Goal: Task Accomplishment & Management: Complete application form

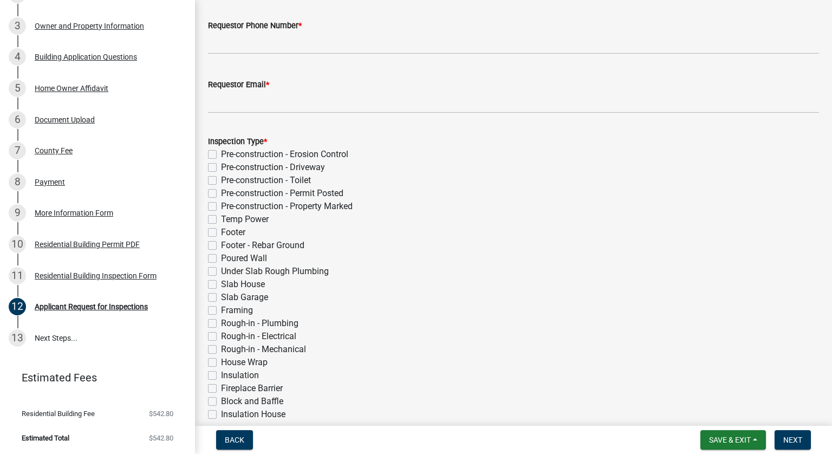
scroll to position [54, 0]
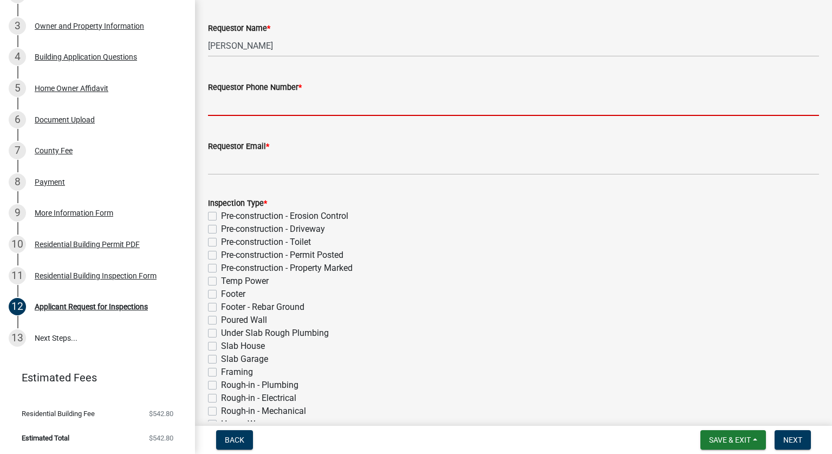
click at [245, 109] on input "Requestor Phone Number *" at bounding box center [513, 105] width 611 height 22
type input "[PHONE_NUMBER]"
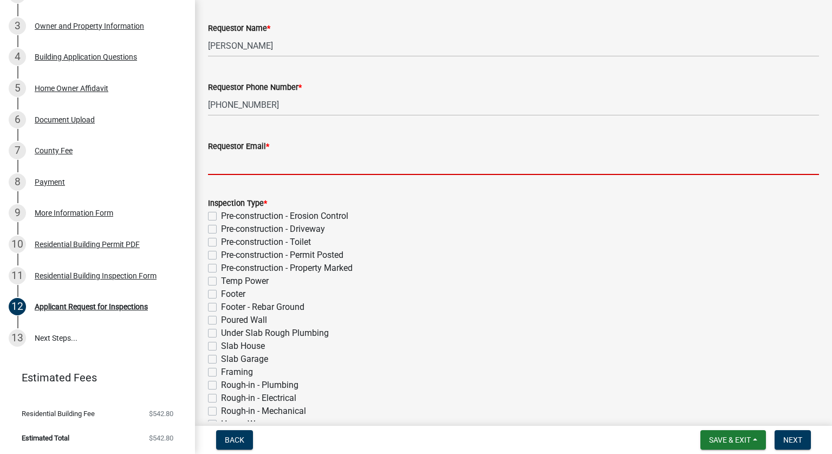
click at [247, 164] on input "Requestor Email *" at bounding box center [513, 164] width 611 height 22
type input "[EMAIL_ADDRESS][DOMAIN_NAME]"
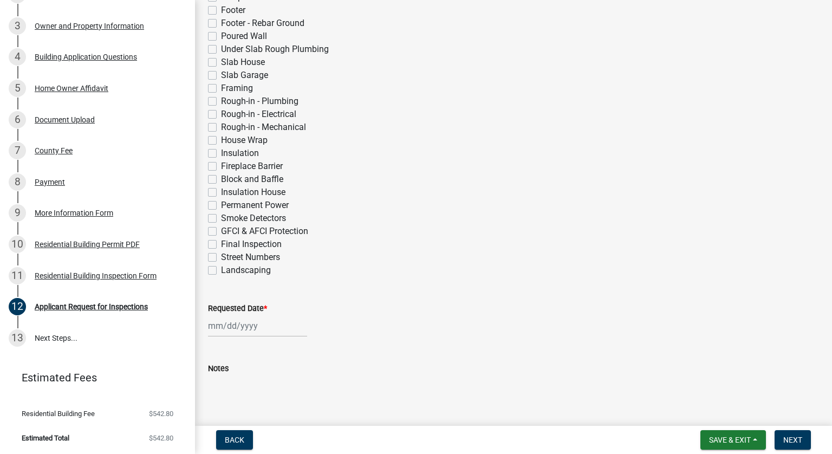
scroll to position [379, 0]
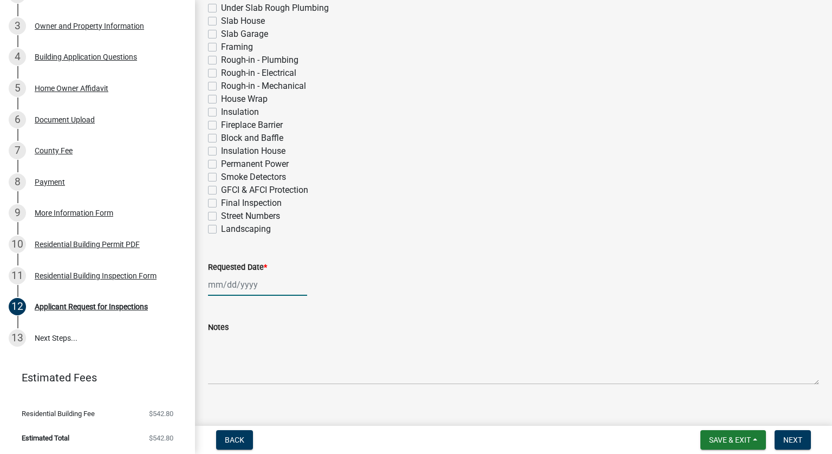
click at [231, 286] on div at bounding box center [257, 284] width 99 height 22
select select "8"
select select "2025"
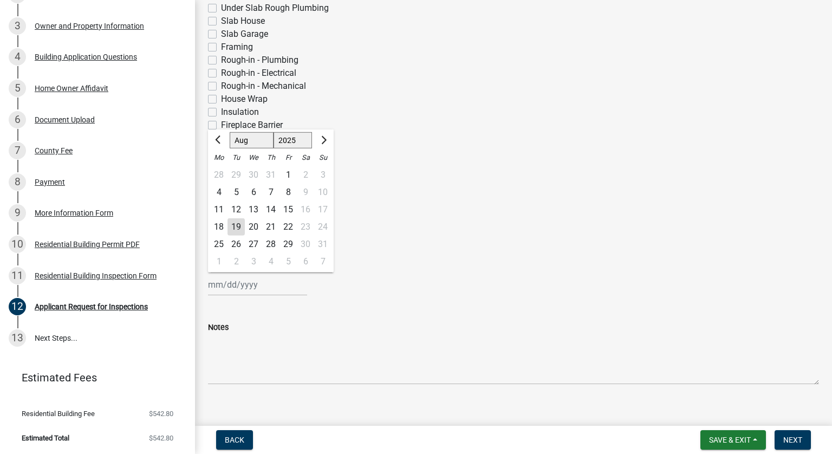
click at [238, 228] on div "19" at bounding box center [235, 226] width 17 height 17
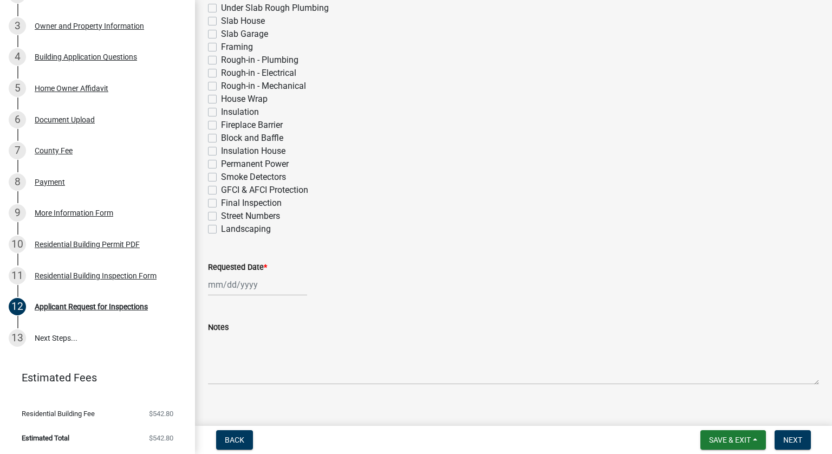
type input "[DATE]"
click at [233, 284] on div "[DATE]" at bounding box center [257, 284] width 99 height 22
select select "8"
select select "2025"
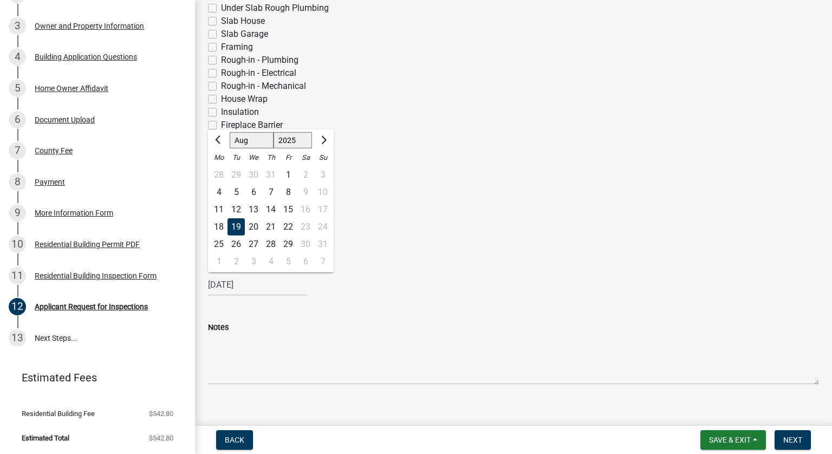
click at [253, 227] on div "20" at bounding box center [253, 226] width 17 height 17
type input "[DATE]"
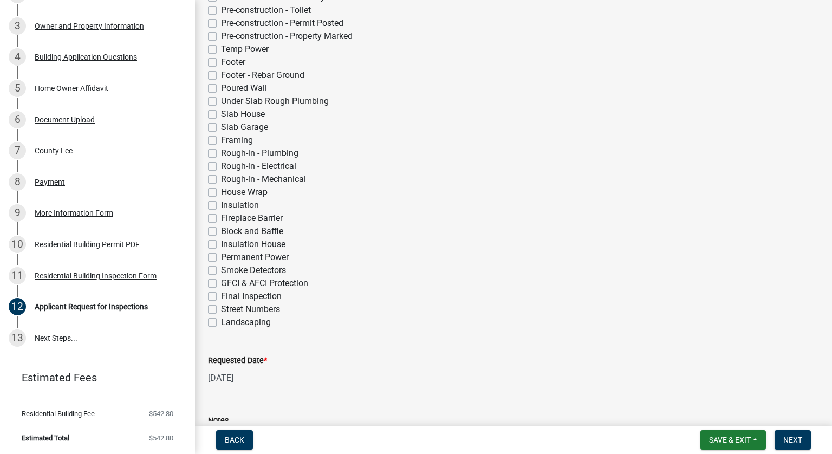
scroll to position [325, 0]
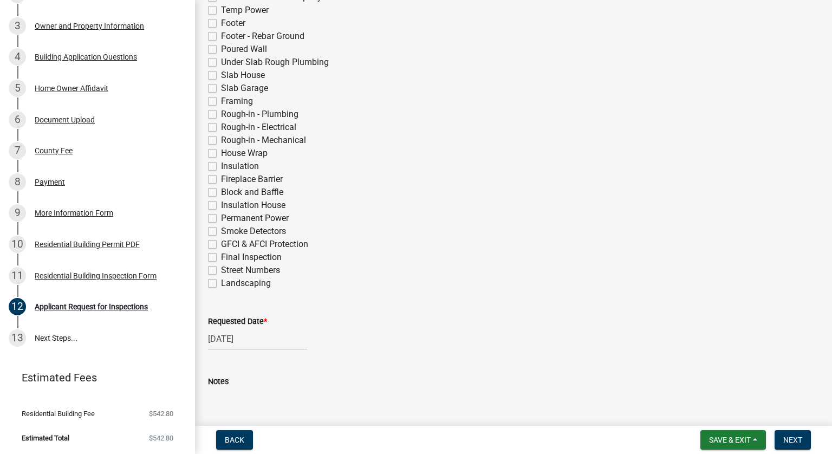
click at [221, 256] on label "Final Inspection" at bounding box center [251, 257] width 61 height 13
click at [221, 256] on input "Final Inspection" at bounding box center [224, 254] width 7 height 7
checkbox input "true"
checkbox input "false"
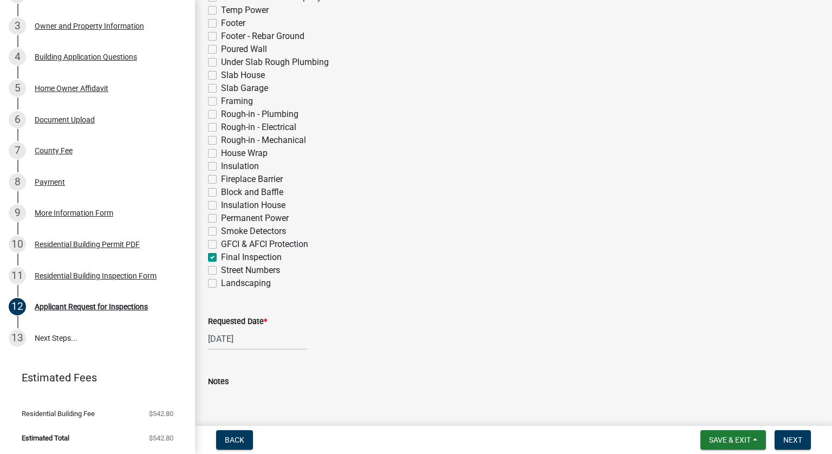
checkbox input "false"
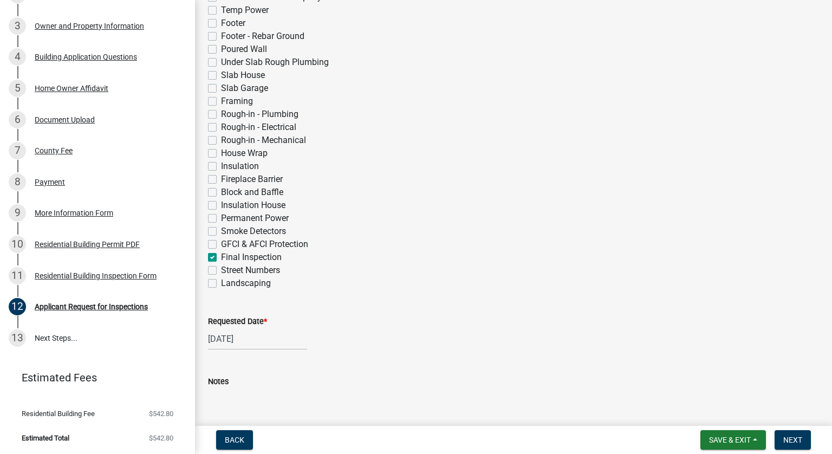
checkbox input "false"
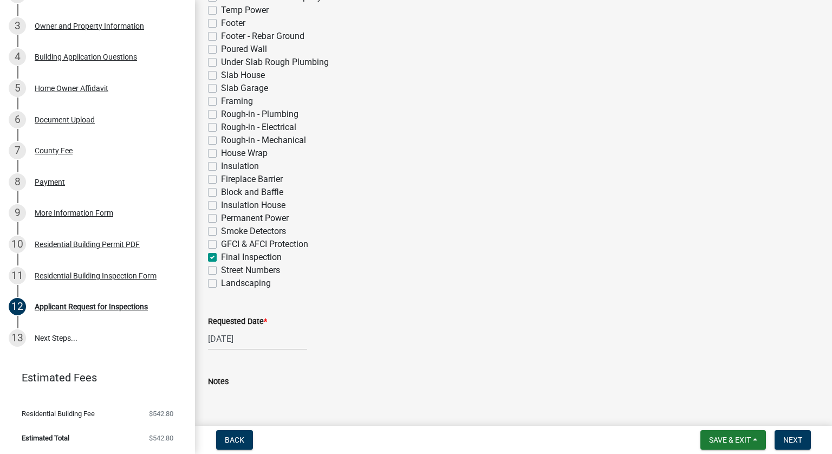
checkbox input "false"
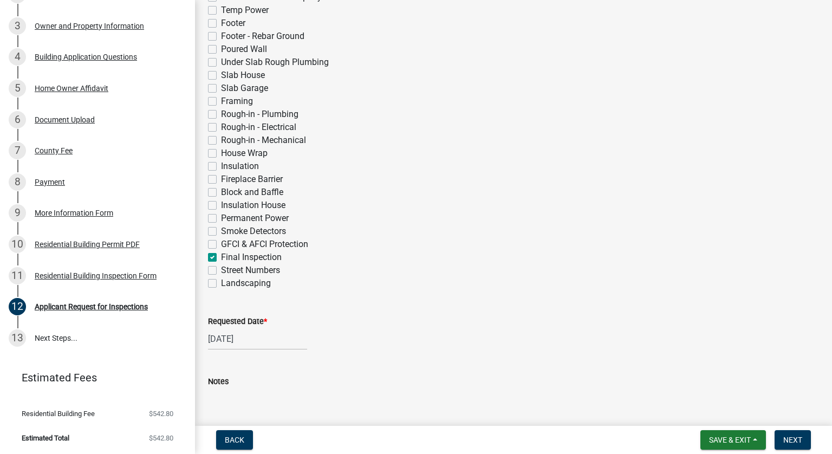
checkbox input "false"
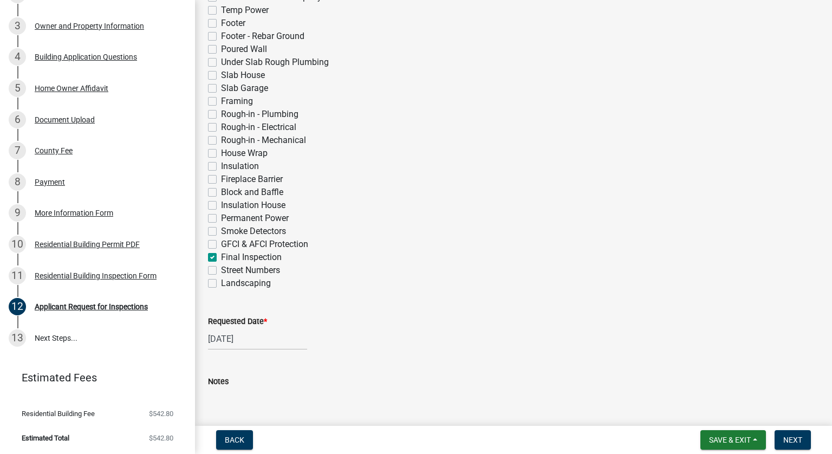
checkbox input "false"
checkbox input "true"
checkbox input "false"
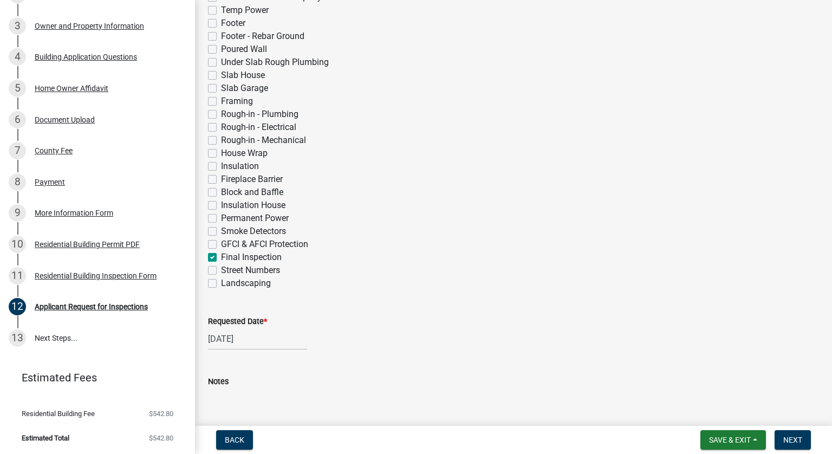
click at [221, 245] on label "GFCI & AFCI Protection" at bounding box center [264, 244] width 87 height 13
click at [221, 245] on input "GFCI & AFCI Protection" at bounding box center [224, 241] width 7 height 7
checkbox input "true"
checkbox input "false"
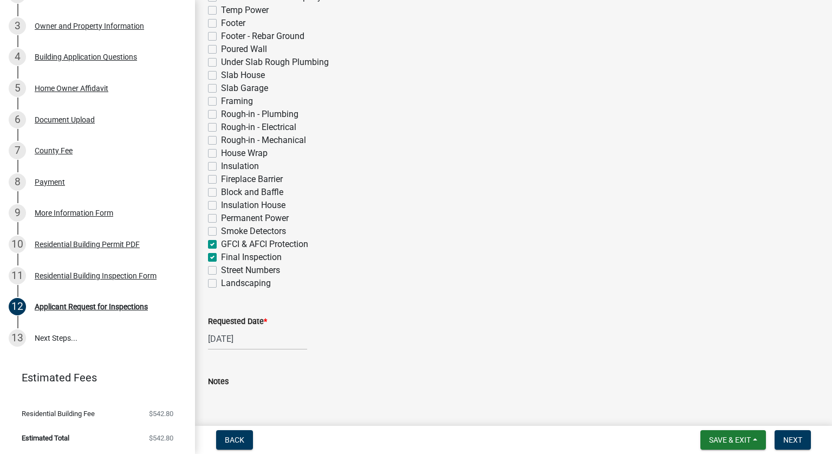
checkbox input "false"
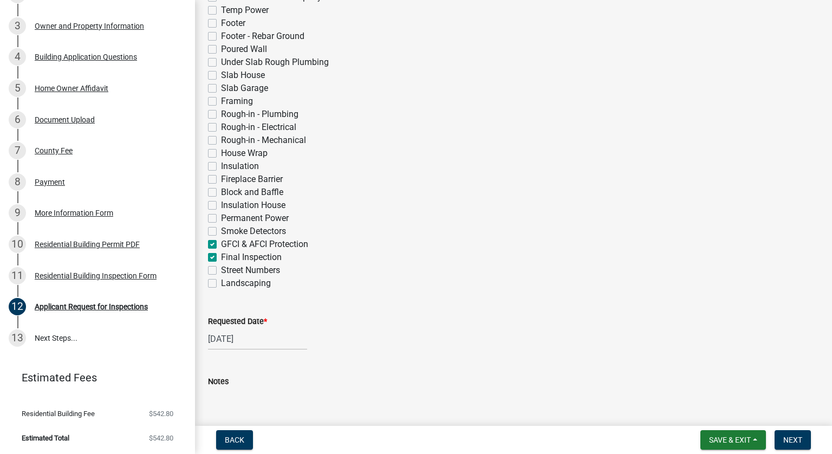
checkbox input "false"
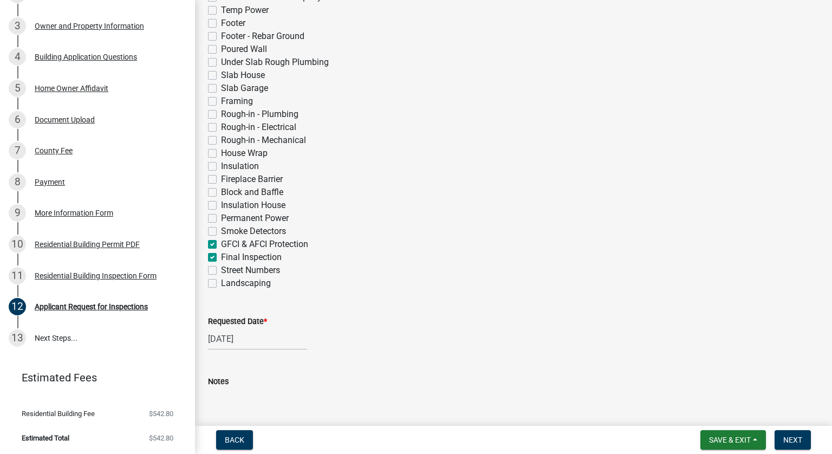
checkbox input "false"
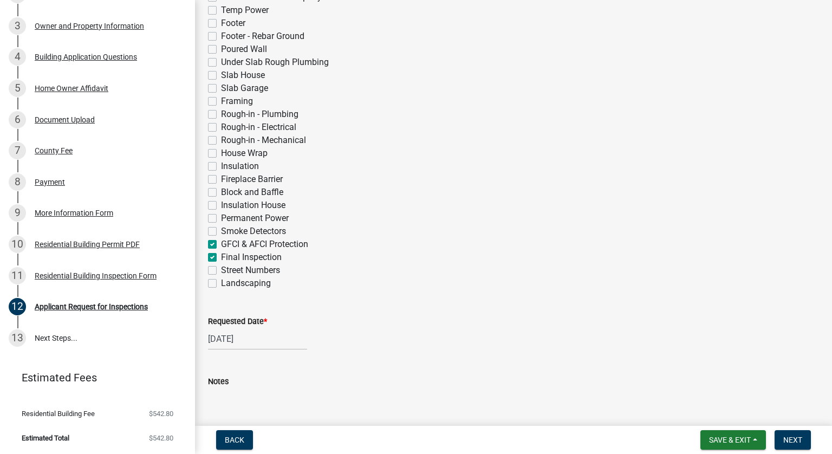
checkbox input "false"
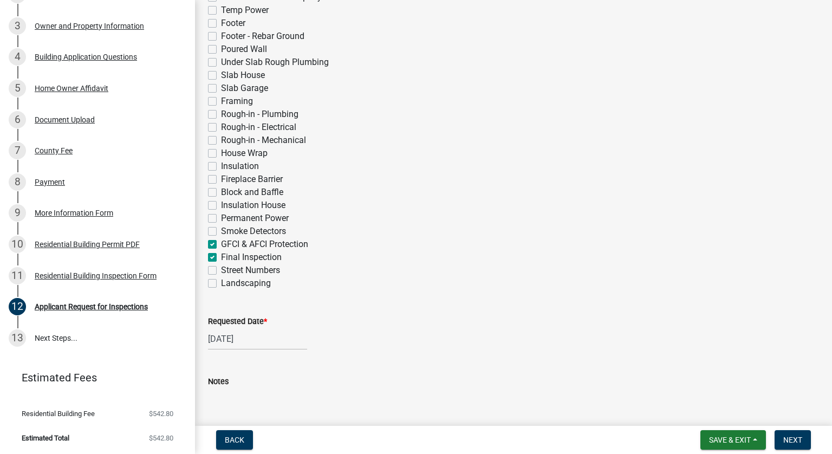
checkbox input "false"
checkbox input "true"
checkbox input "false"
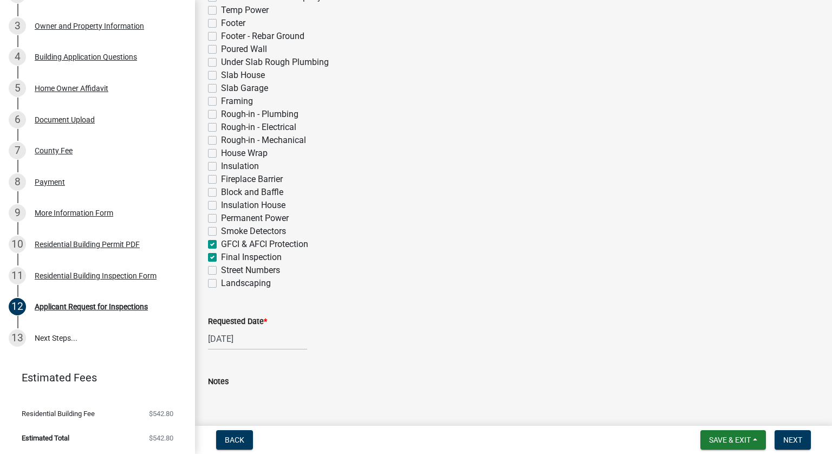
click at [221, 231] on label "Smoke Detectors" at bounding box center [253, 231] width 65 height 13
click at [221, 231] on input "Smoke Detectors" at bounding box center [224, 228] width 7 height 7
checkbox input "true"
checkbox input "false"
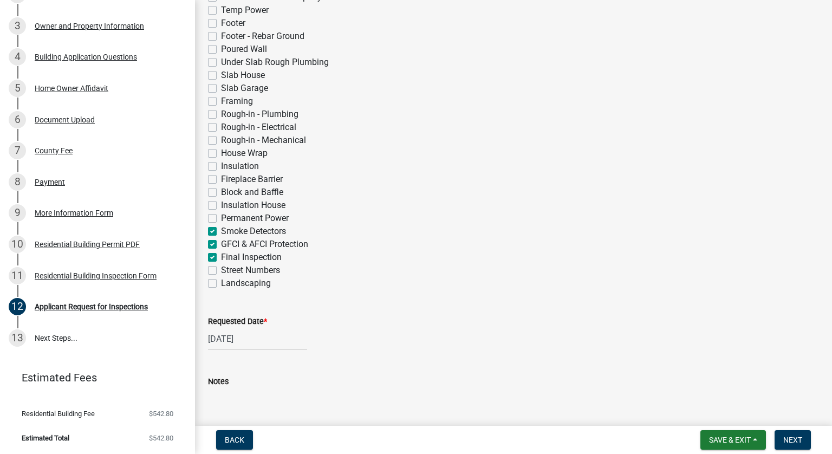
checkbox input "false"
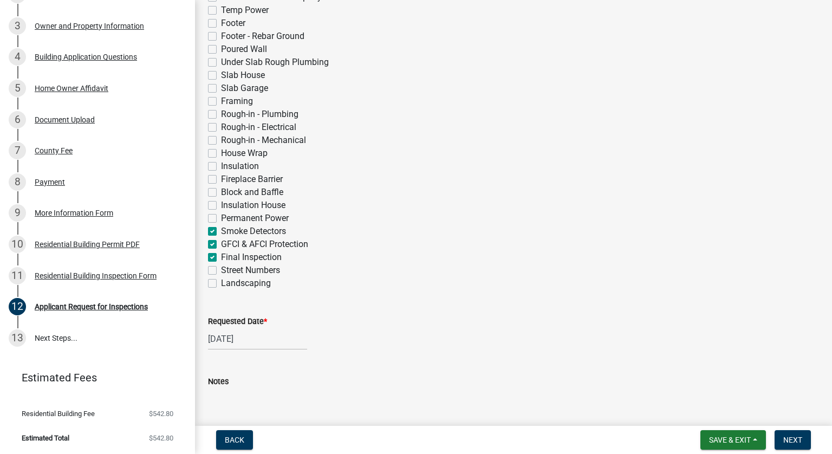
checkbox input "false"
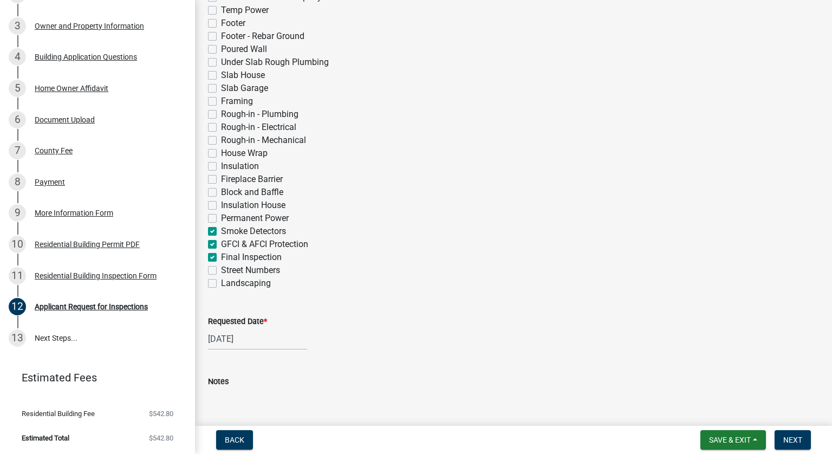
checkbox input "false"
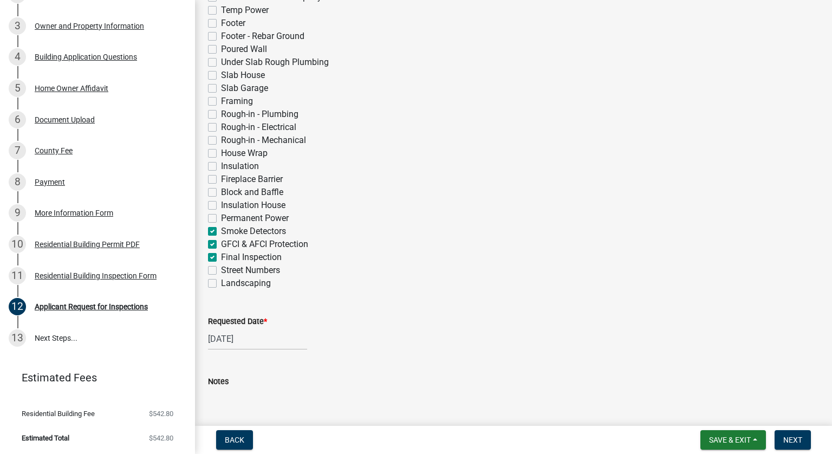
checkbox input "false"
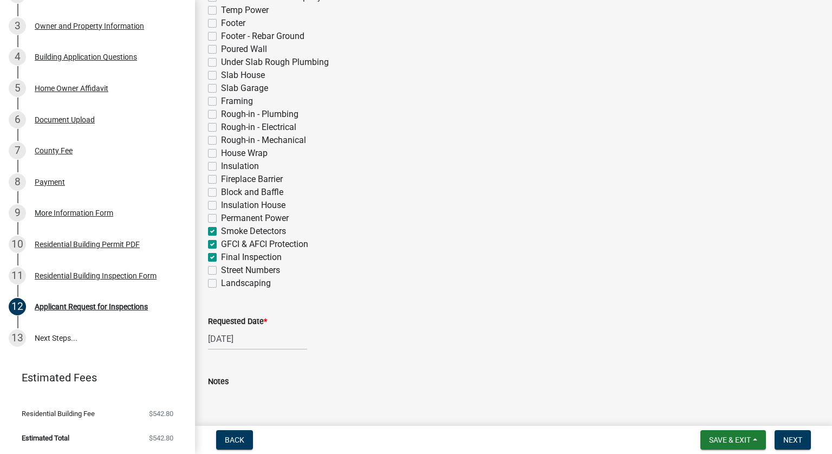
checkbox input "true"
checkbox input "false"
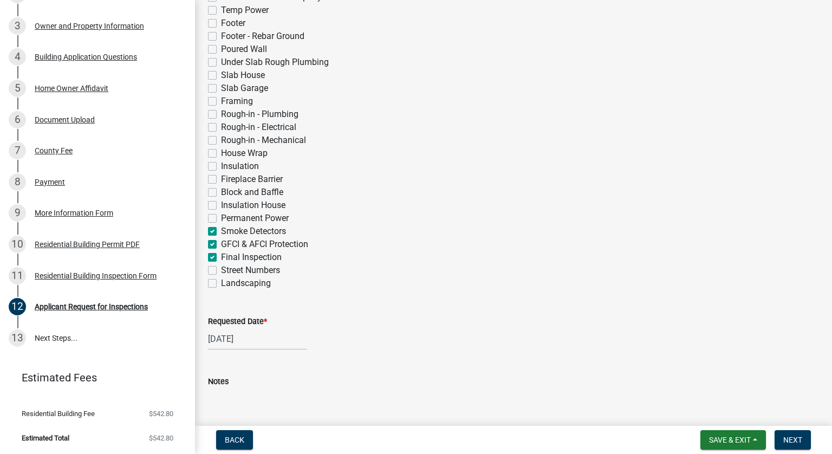
click at [221, 216] on label "Permanent Power" at bounding box center [255, 218] width 68 height 13
click at [221, 216] on input "Permanent Power" at bounding box center [224, 215] width 7 height 7
checkbox input "true"
checkbox input "false"
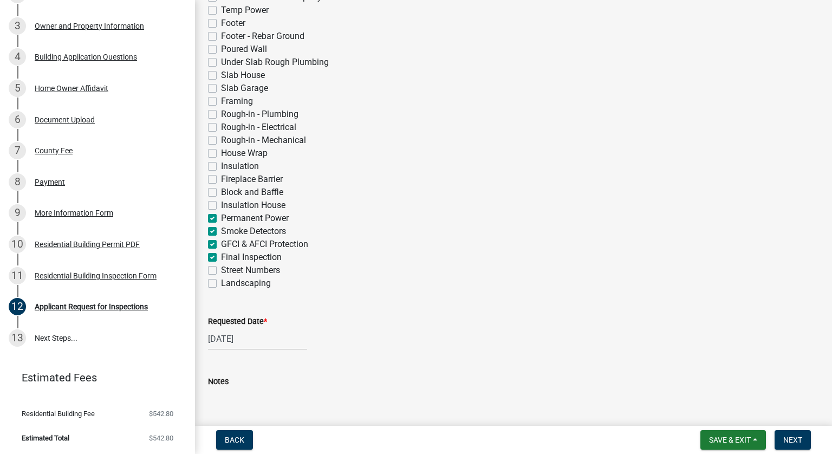
checkbox input "false"
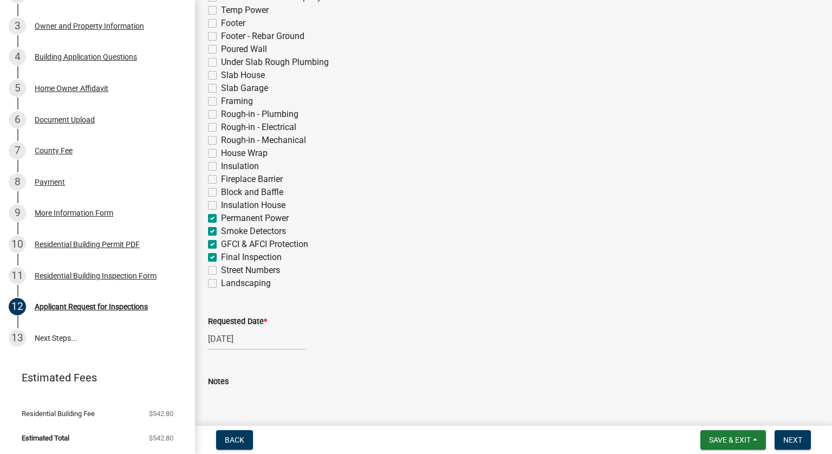
checkbox input "false"
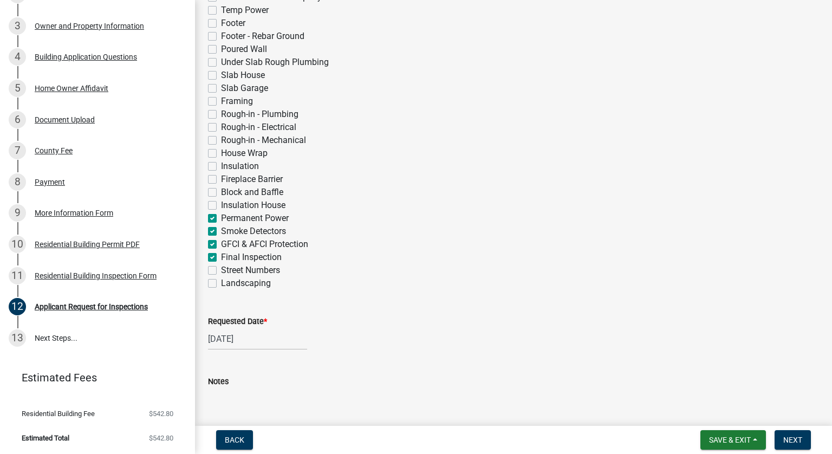
checkbox input "false"
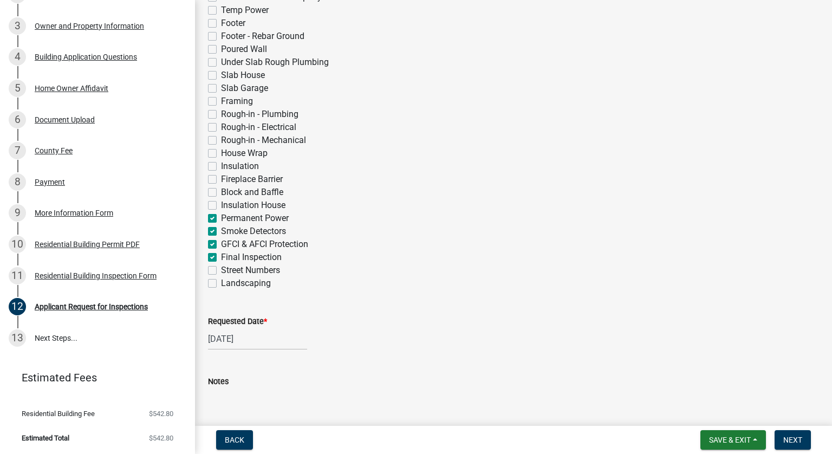
checkbox input "false"
checkbox input "true"
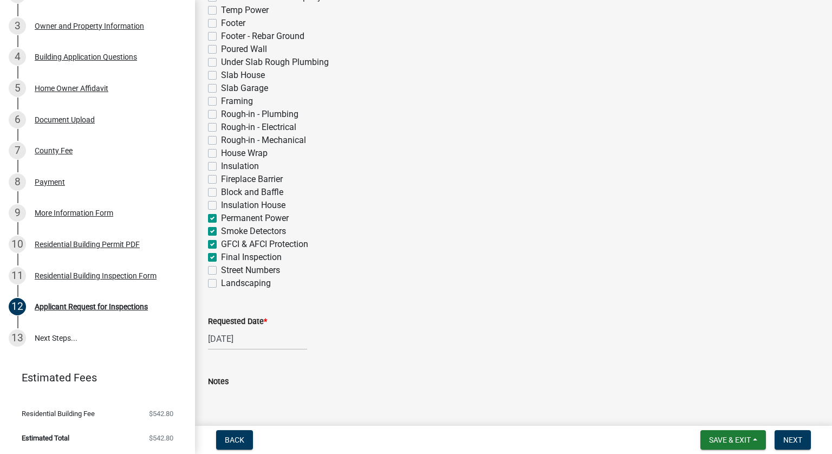
checkbox input "true"
checkbox input "false"
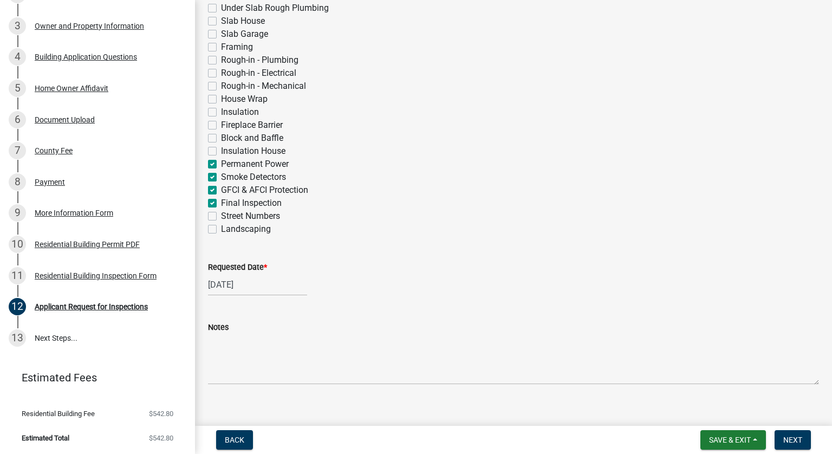
scroll to position [393, 0]
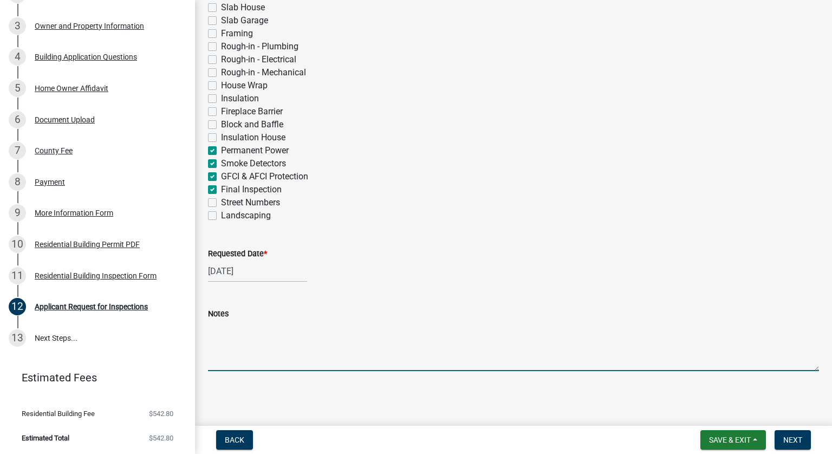
click at [243, 367] on textarea "Notes" at bounding box center [513, 345] width 611 height 51
click at [240, 359] on textarea "Notes" at bounding box center [513, 345] width 611 height 51
type textarea "Please let me know when inspection is scheduled. Key to the house is located un…"
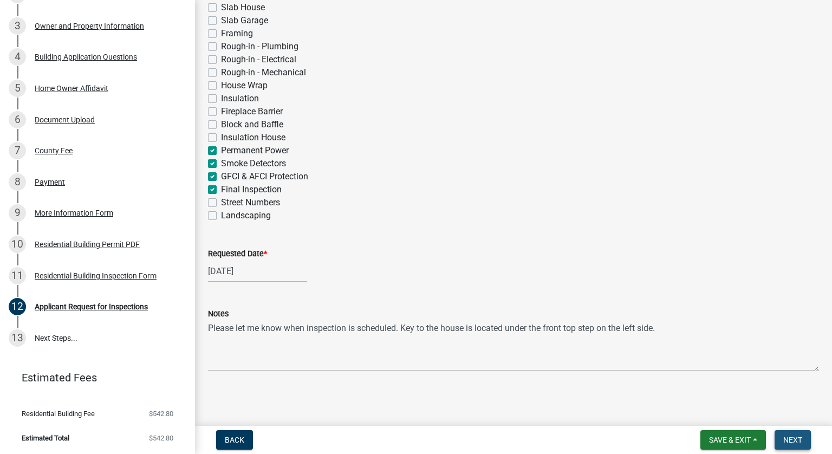
click at [790, 438] on span "Next" at bounding box center [792, 439] width 19 height 9
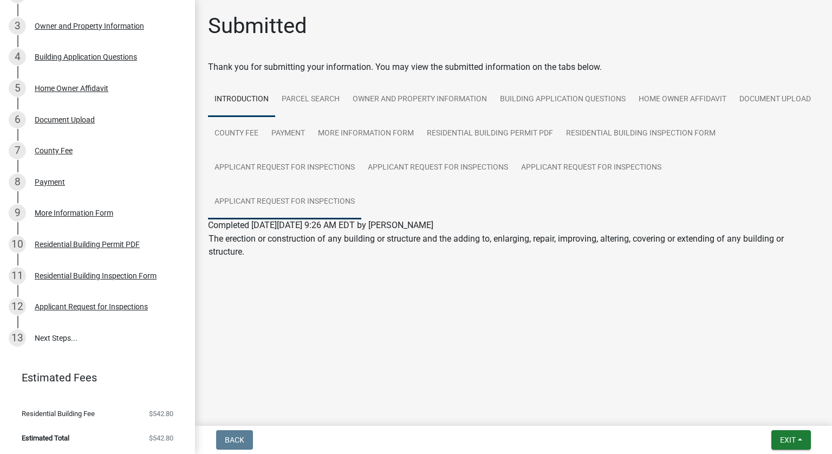
click at [298, 197] on link "Applicant Request for Inspections" at bounding box center [284, 202] width 153 height 35
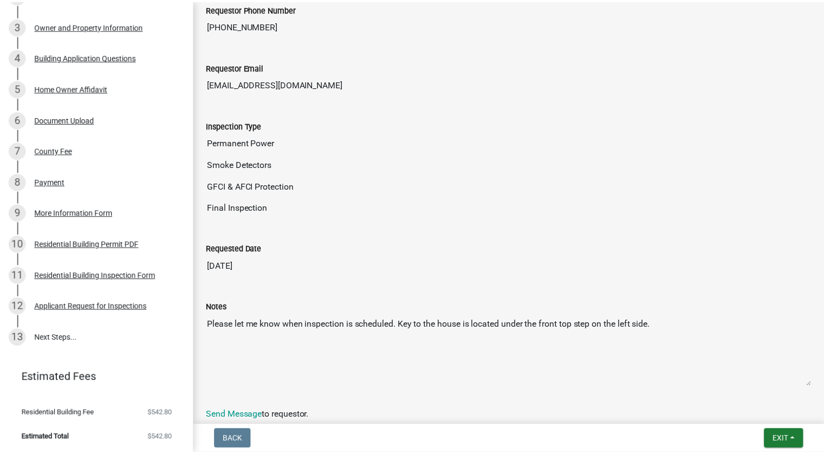
scroll to position [357, 0]
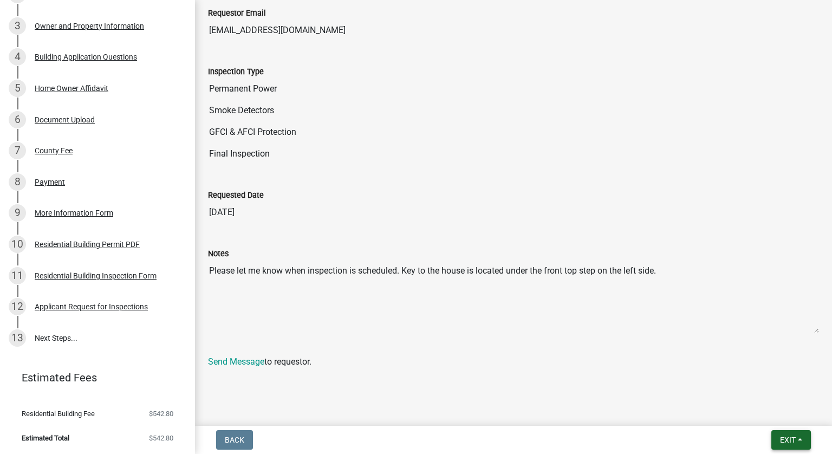
click at [786, 439] on span "Exit" at bounding box center [788, 439] width 16 height 9
drag, startPoint x: 760, startPoint y: 411, endPoint x: 705, endPoint y: 411, distance: 55.8
click at [760, 412] on button "Save & Exit" at bounding box center [768, 412] width 87 height 26
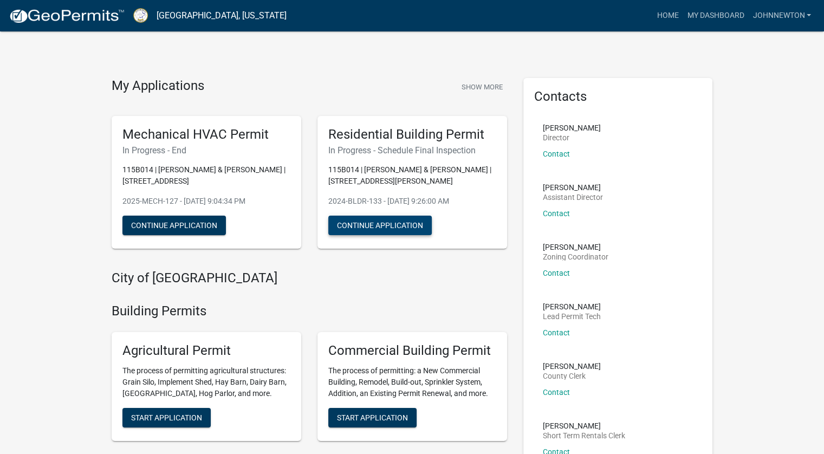
click at [363, 220] on button "Continue Application" at bounding box center [379, 225] width 103 height 19
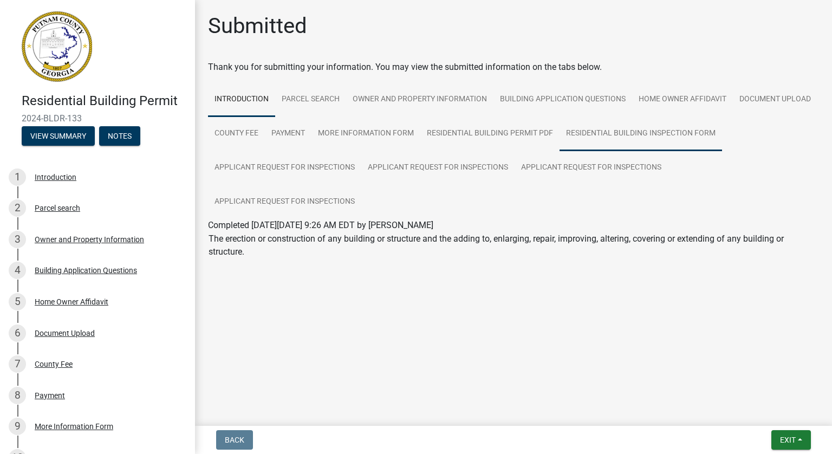
click at [627, 130] on link "Residential Building Inspection Form" at bounding box center [640, 133] width 162 height 35
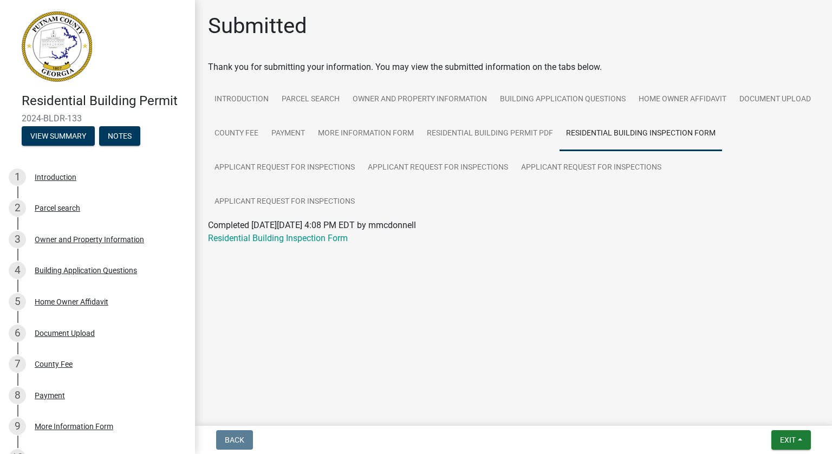
click at [285, 237] on link "Residential Building Inspection Form" at bounding box center [278, 238] width 140 height 10
